Goal: Find specific page/section: Find specific page/section

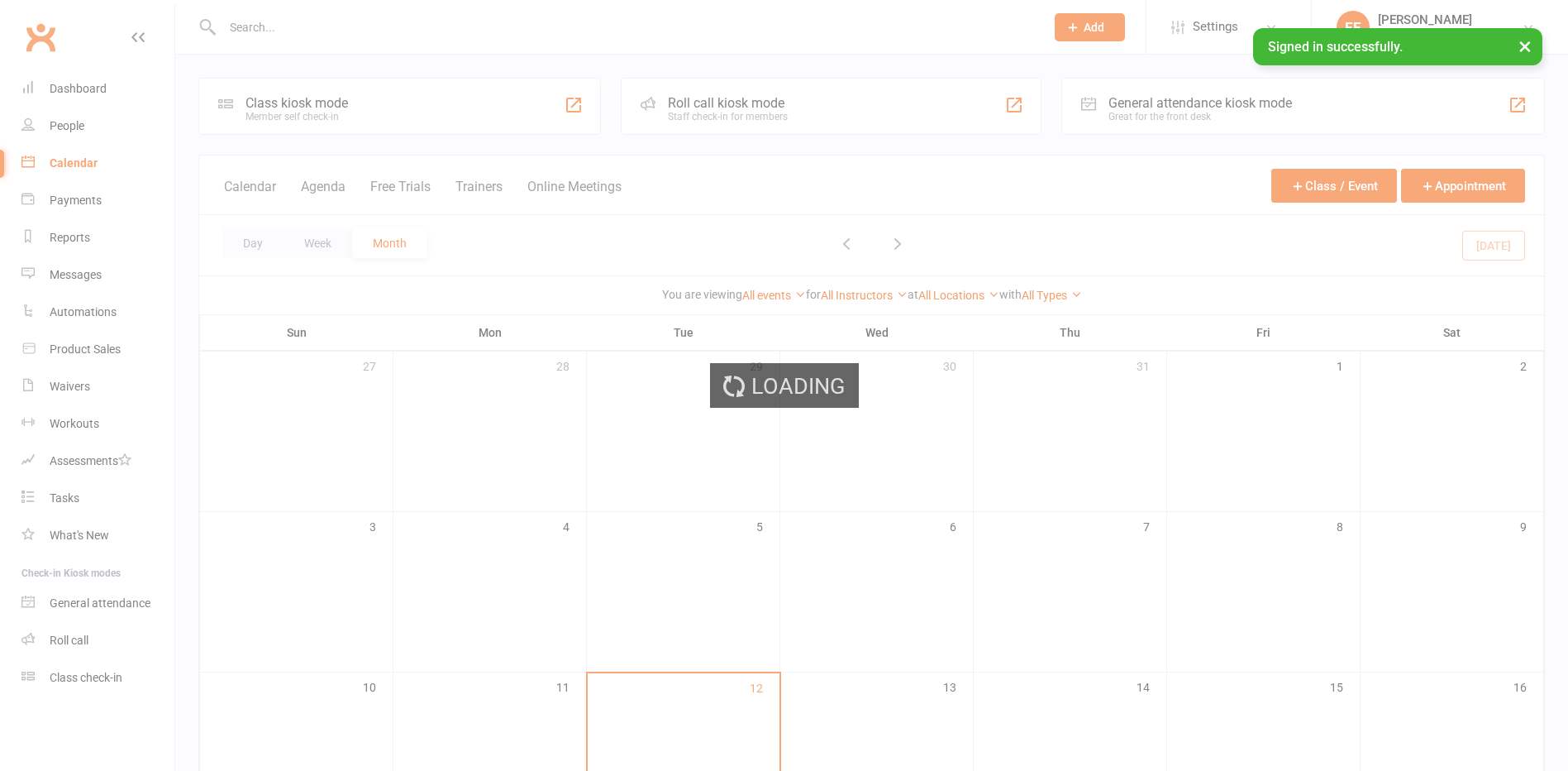
click at [295, 18] on div "Loading" at bounding box center [784, 386] width 1568 height 771
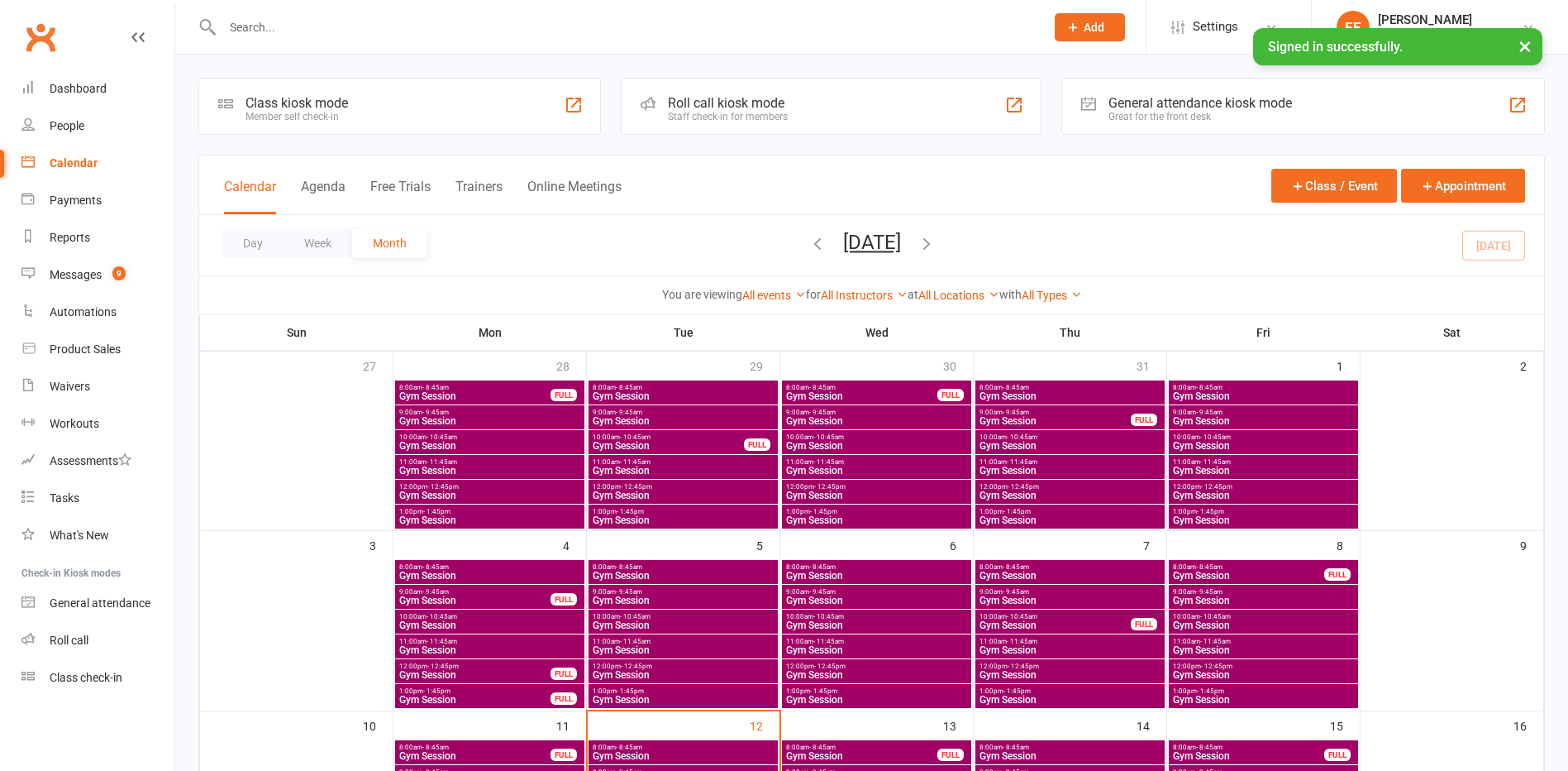
click at [295, 27] on input "text" at bounding box center [625, 28] width 816 height 24
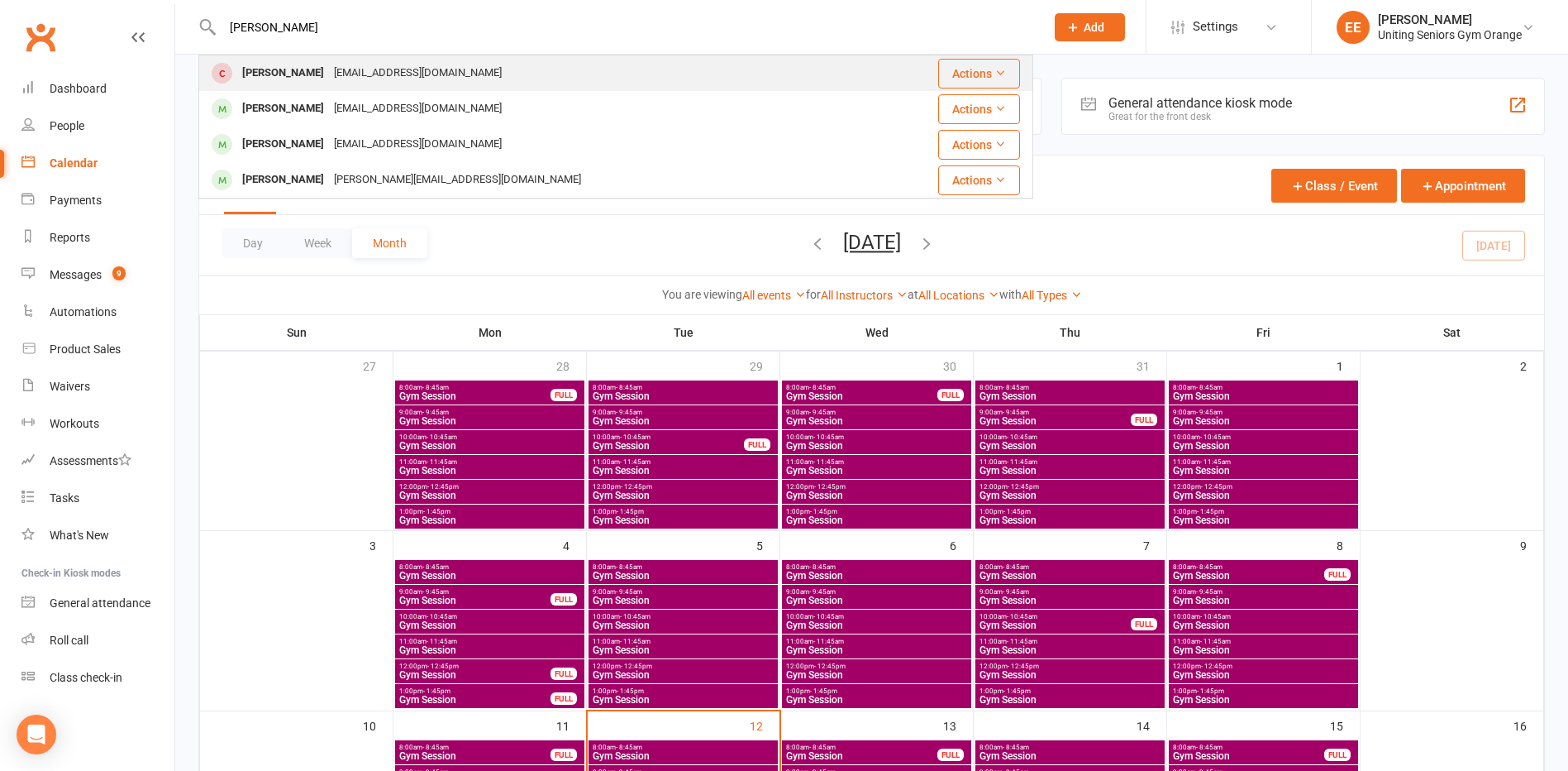
type input "[PERSON_NAME]"
click at [304, 66] on div "[PERSON_NAME]" at bounding box center [283, 73] width 91 height 24
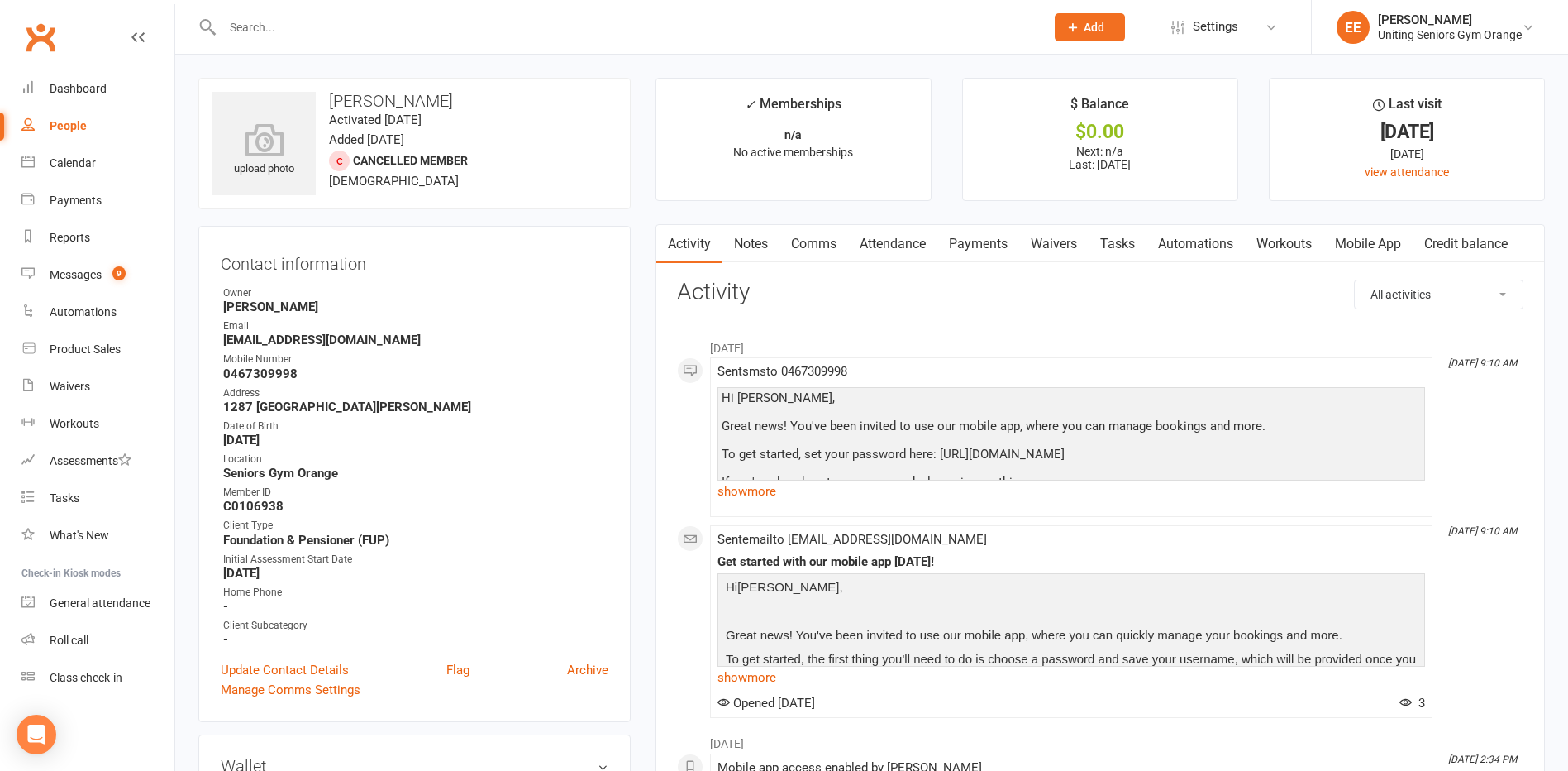
click at [896, 250] on link "Attendance" at bounding box center [892, 244] width 89 height 38
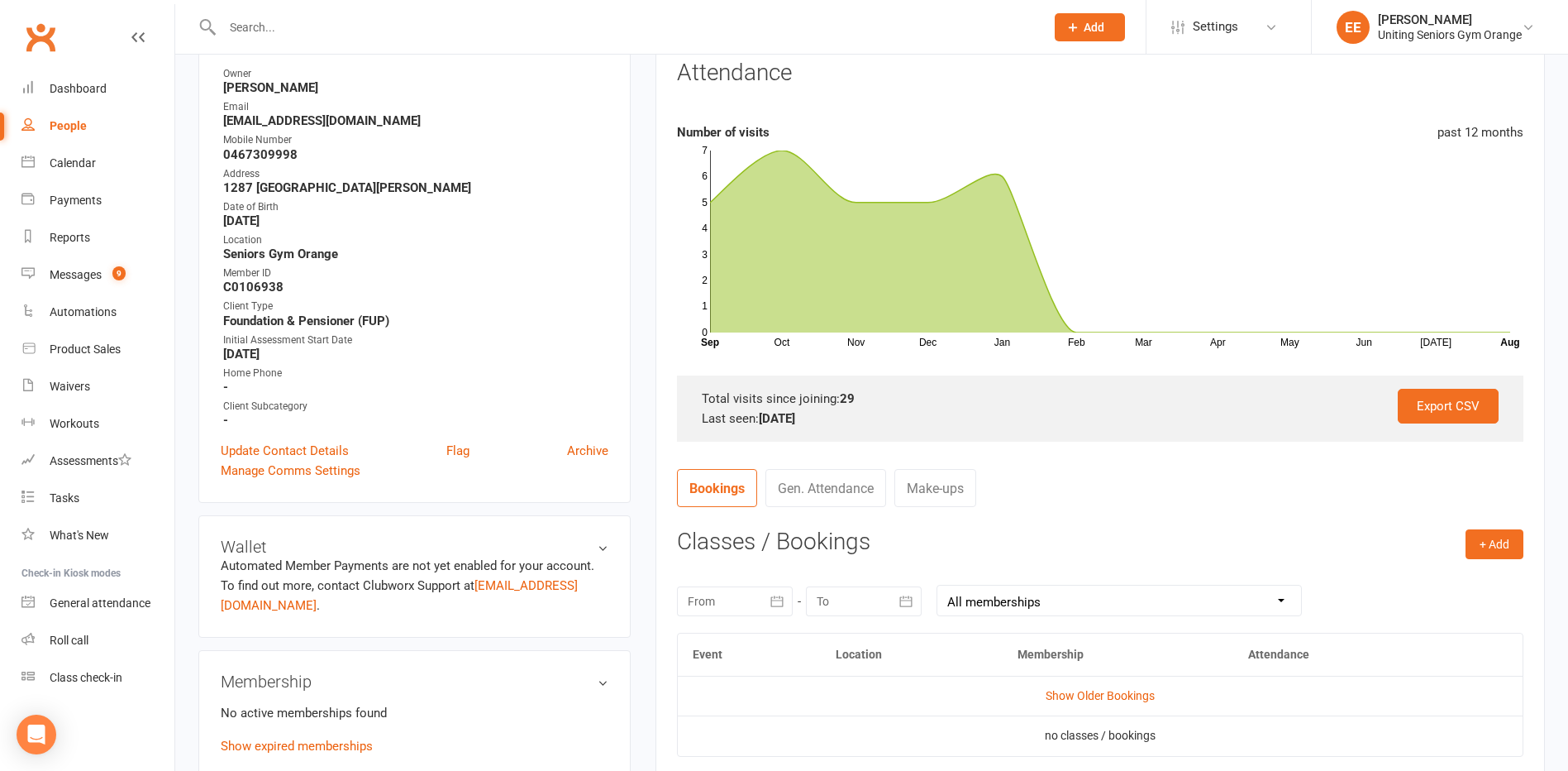
scroll to position [165, 0]
